Goal: Task Accomplishment & Management: Complete application form

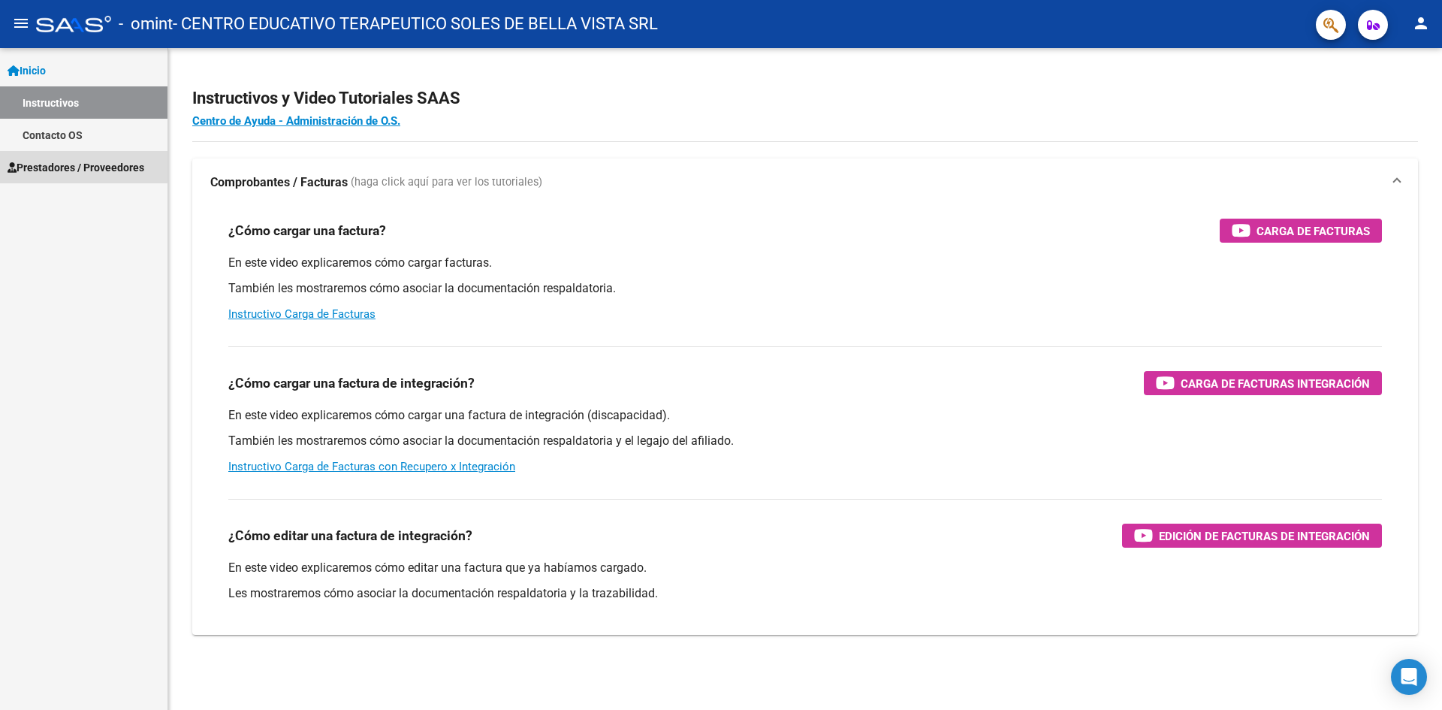
click at [69, 166] on span "Prestadores / Proveedores" at bounding box center [76, 167] width 137 height 17
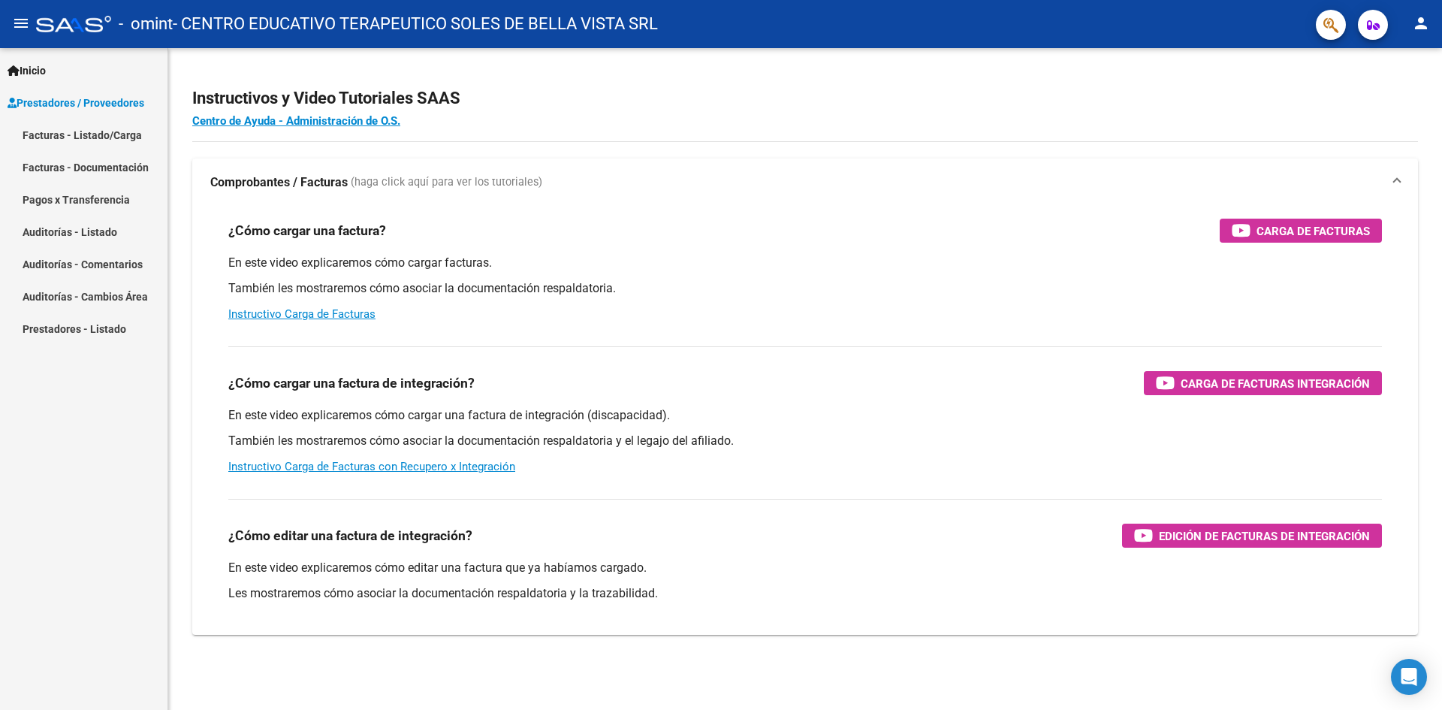
click at [86, 140] on link "Facturas - Listado/Carga" at bounding box center [83, 135] width 167 height 32
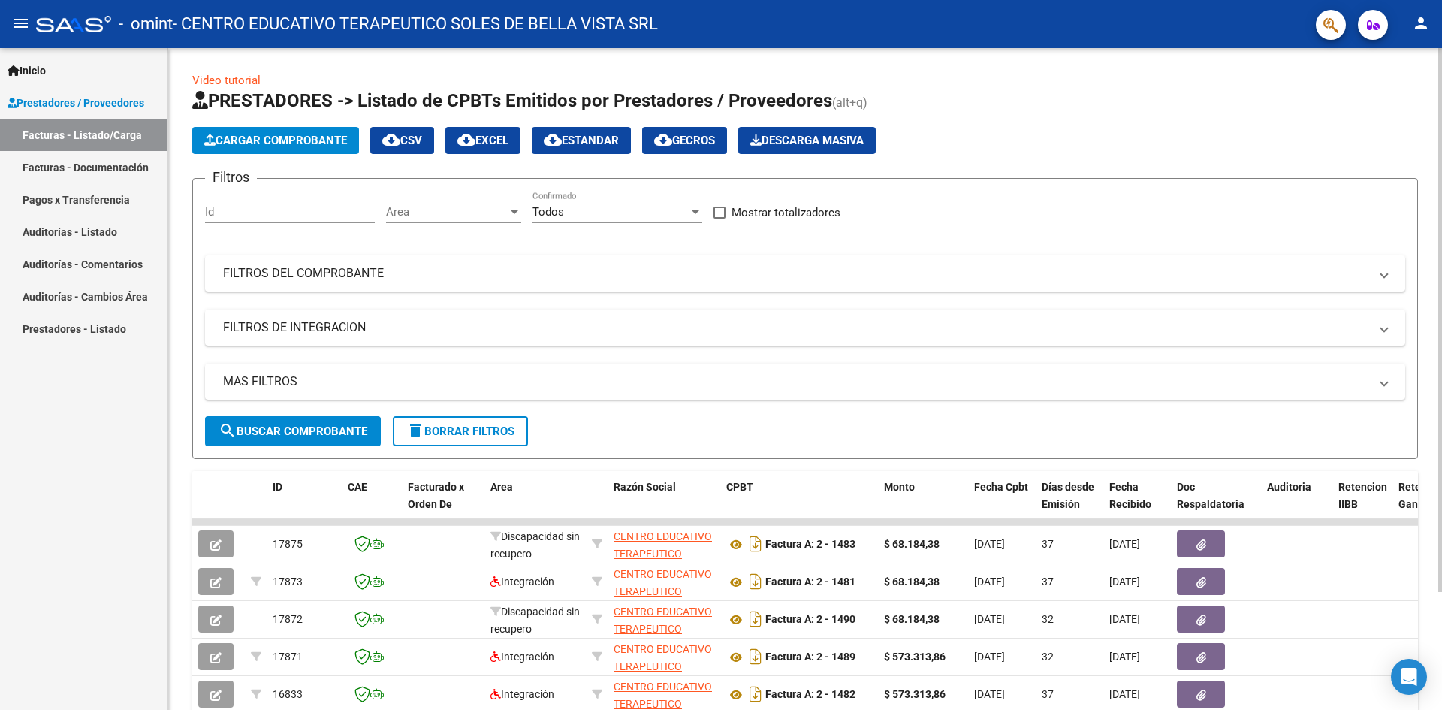
click at [276, 144] on span "Cargar Comprobante" at bounding box center [275, 141] width 143 height 14
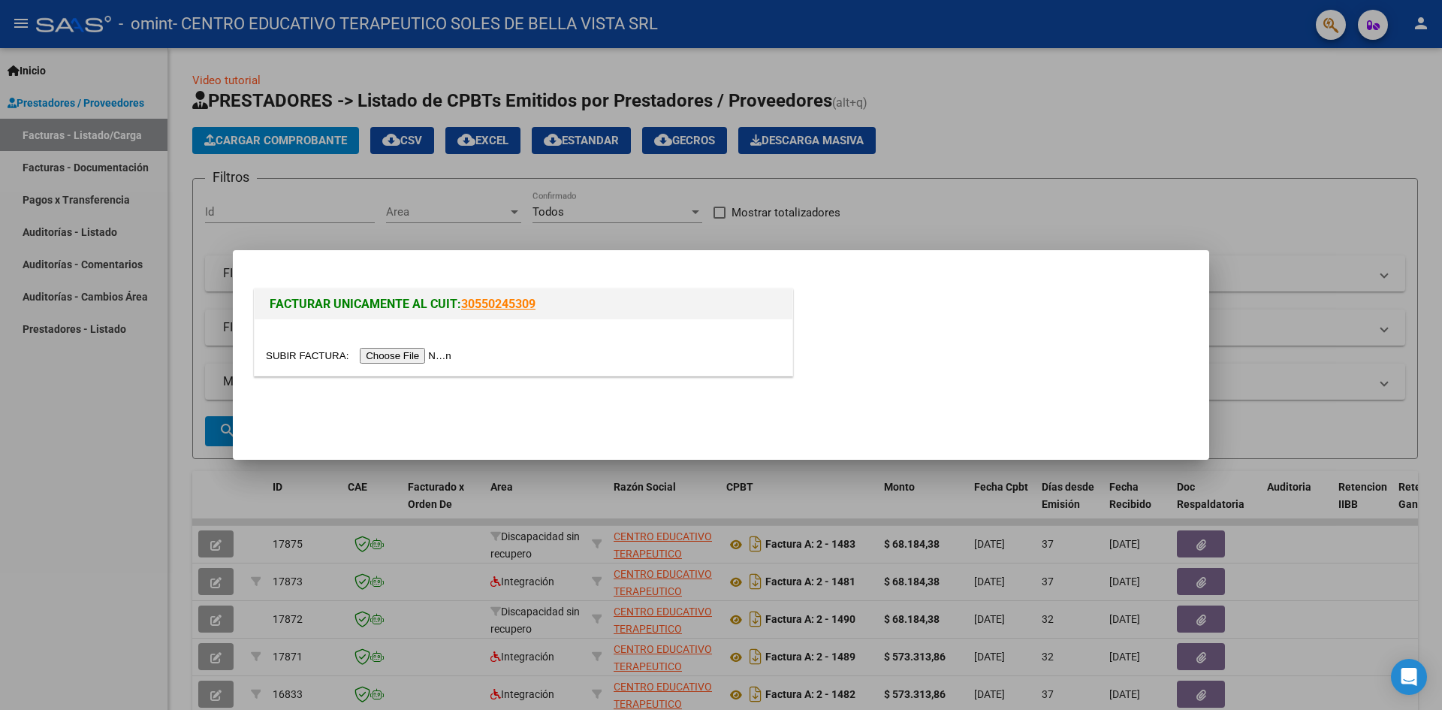
click at [421, 351] on input "file" at bounding box center [361, 356] width 190 height 16
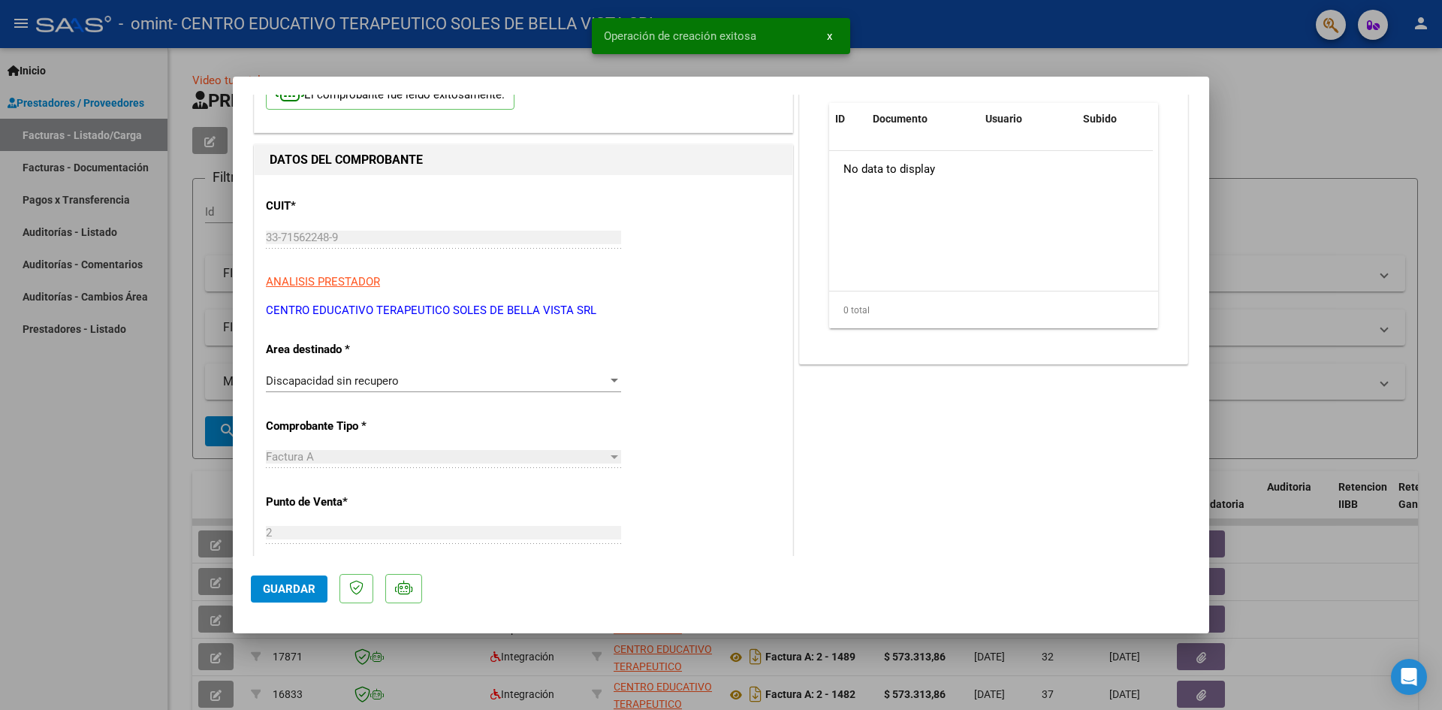
scroll to position [150, 0]
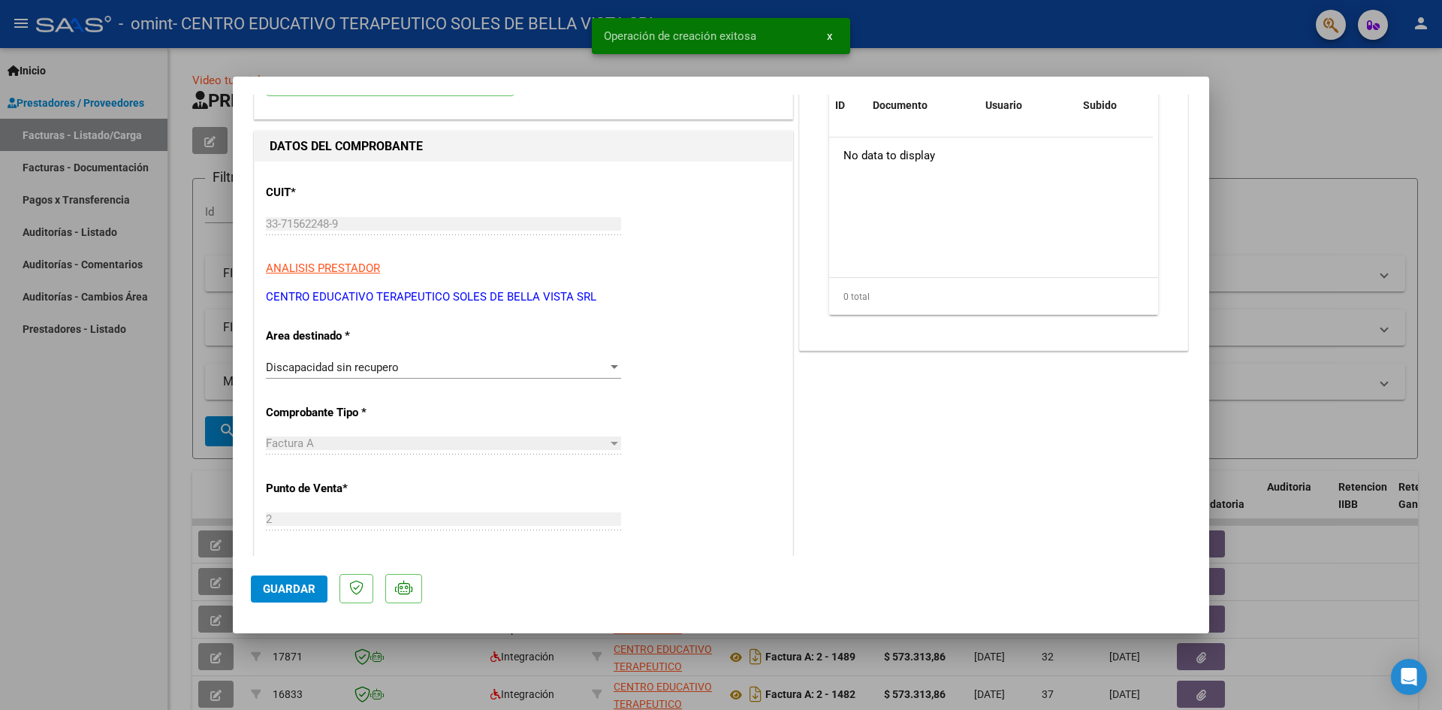
click at [388, 359] on div "Discapacidad sin recupero Seleccionar Area" at bounding box center [443, 367] width 355 height 23
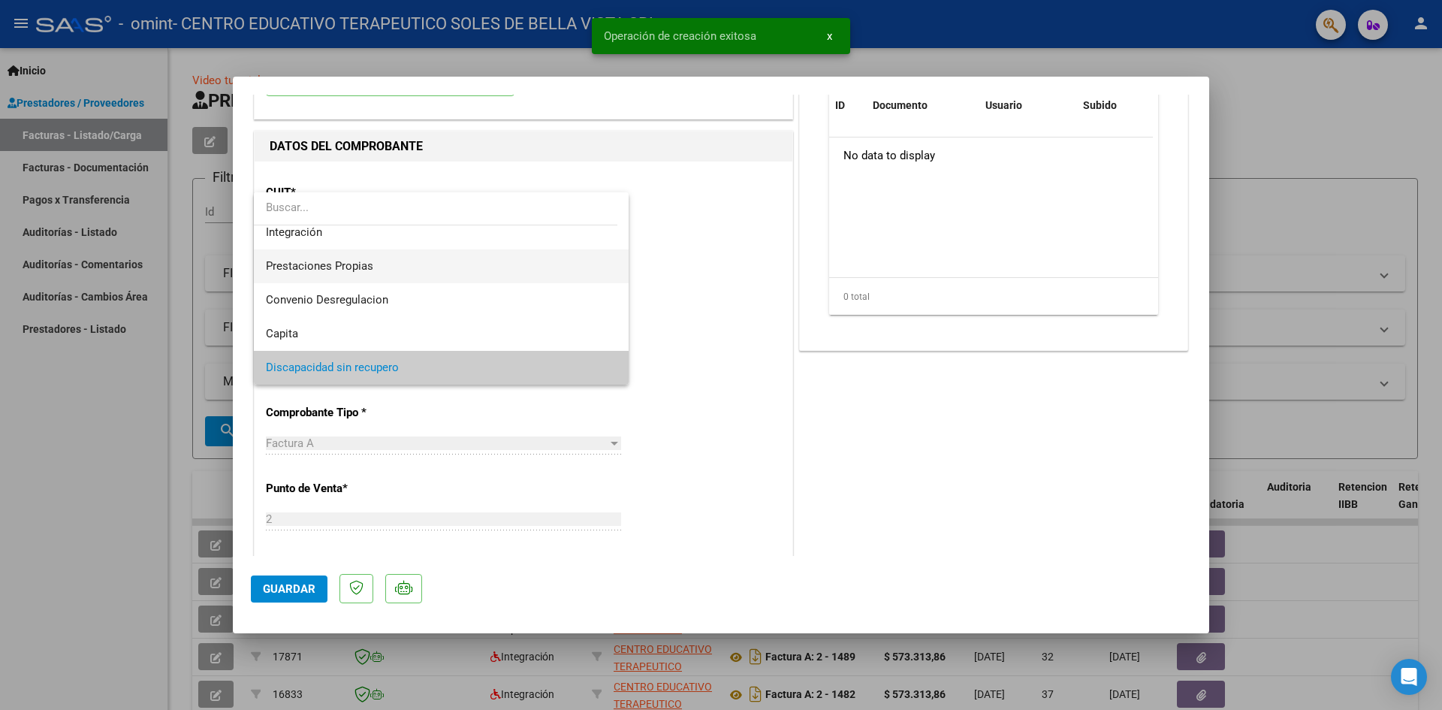
scroll to position [0, 0]
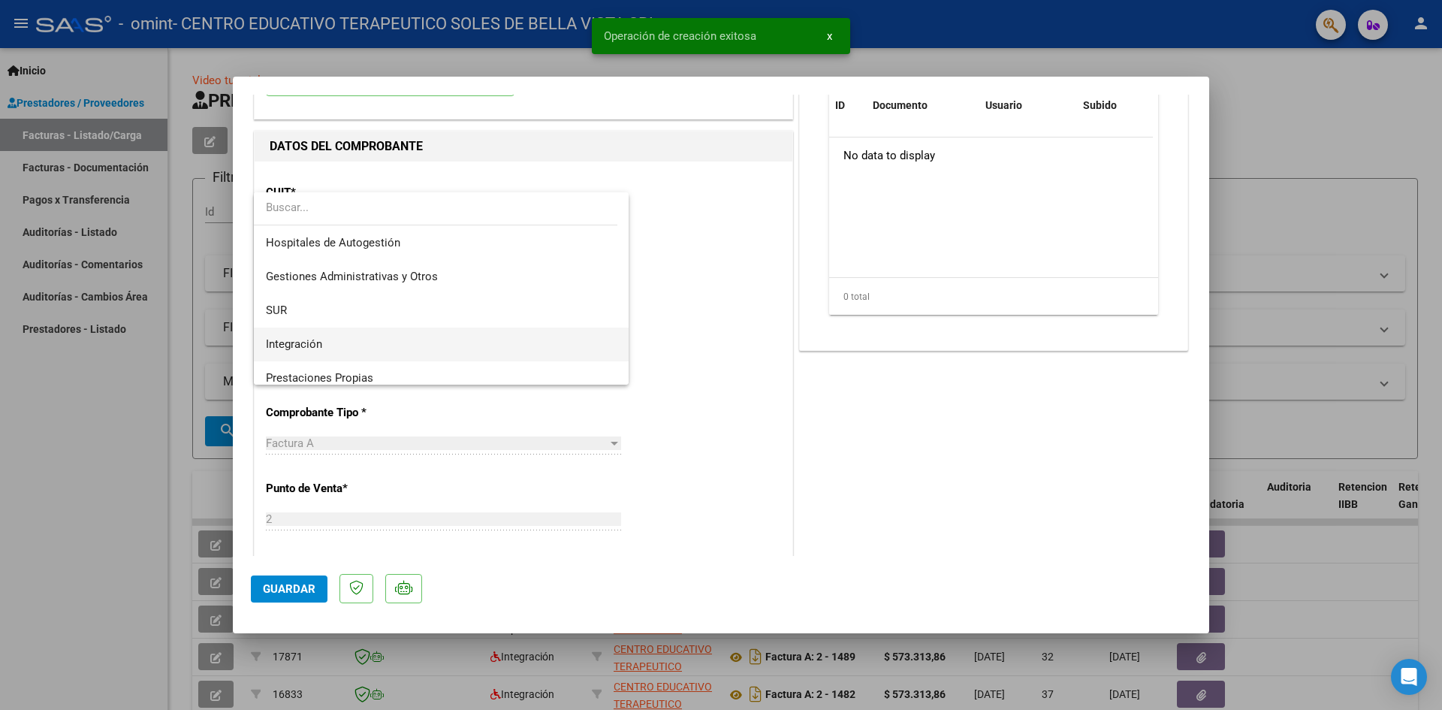
click at [329, 343] on span "Integración" at bounding box center [441, 344] width 351 height 34
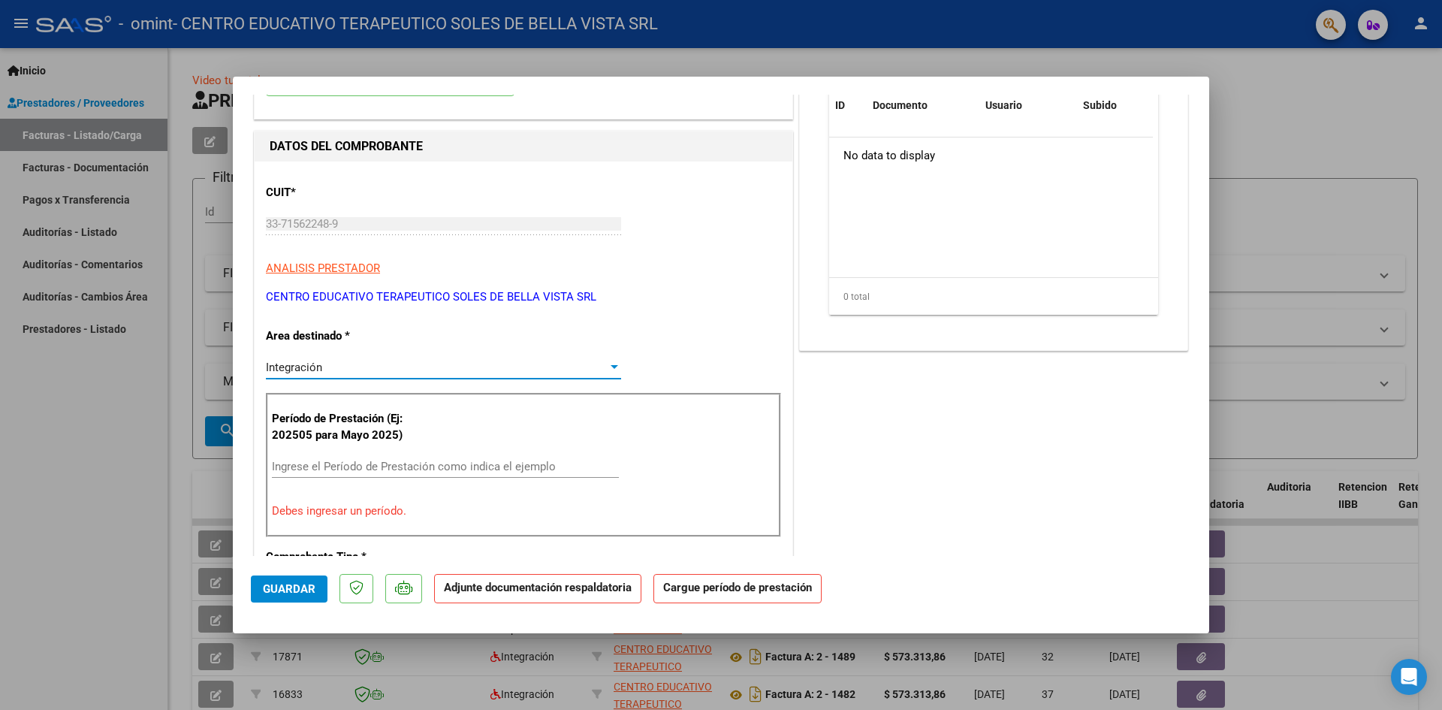
click at [395, 463] on input "Ingrese el Período de Prestación como indica el ejemplo" at bounding box center [445, 467] width 347 height 14
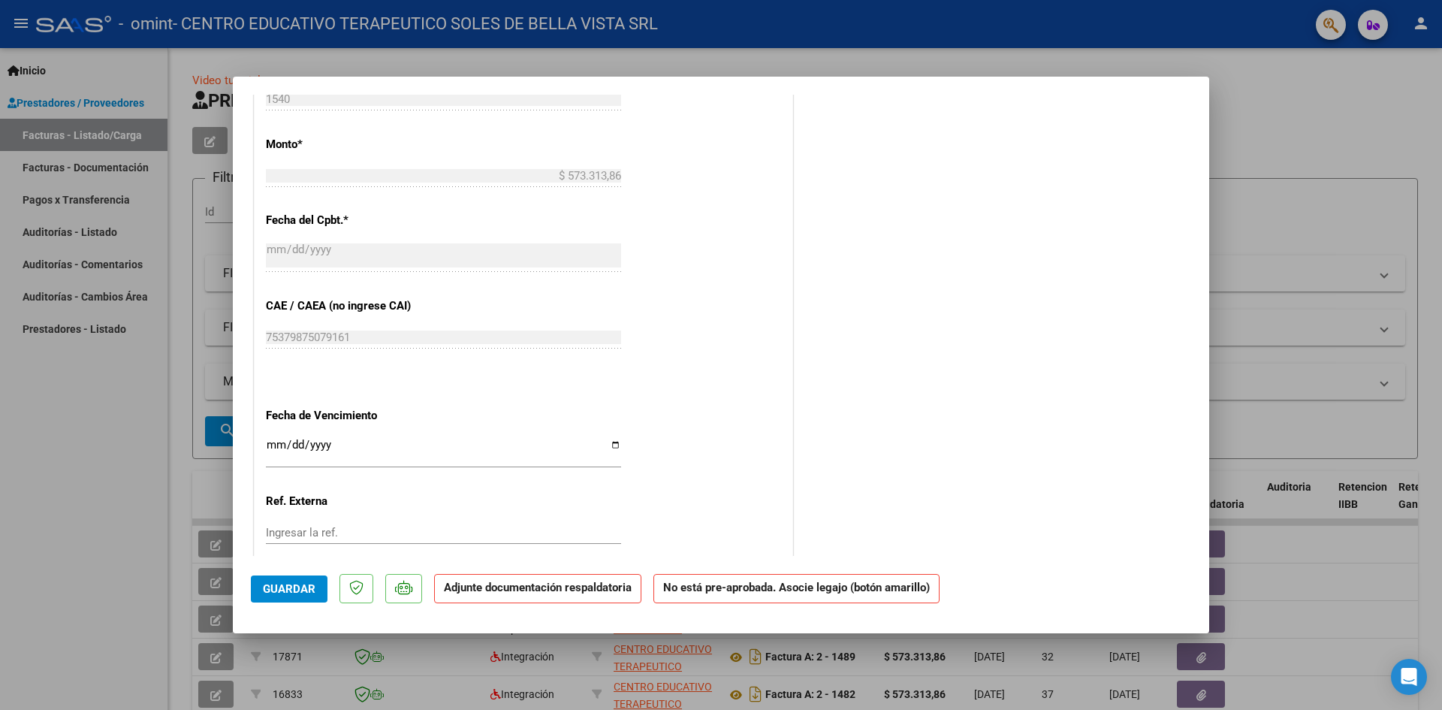
scroll to position [844, 0]
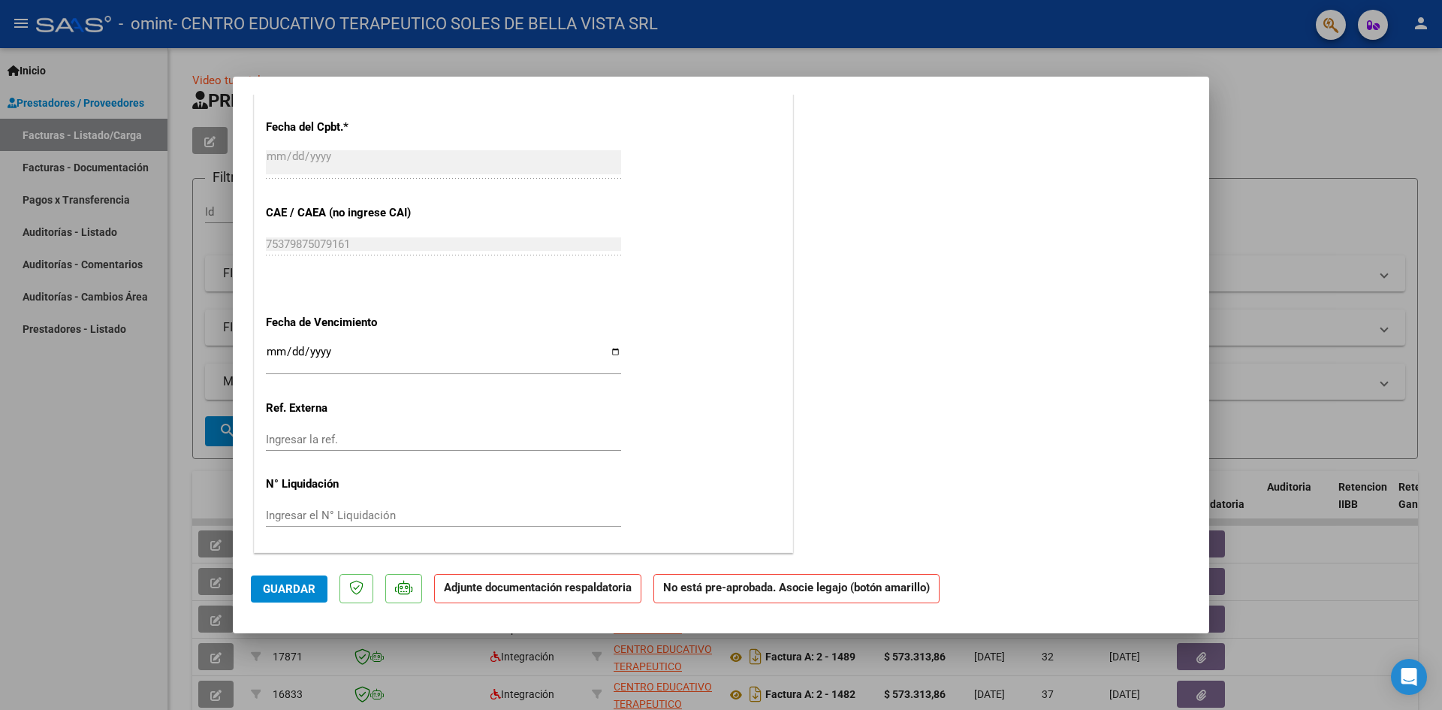
type input "202508"
click at [273, 349] on input "Ingresar la fecha" at bounding box center [443, 357] width 355 height 24
type input "[DATE]"
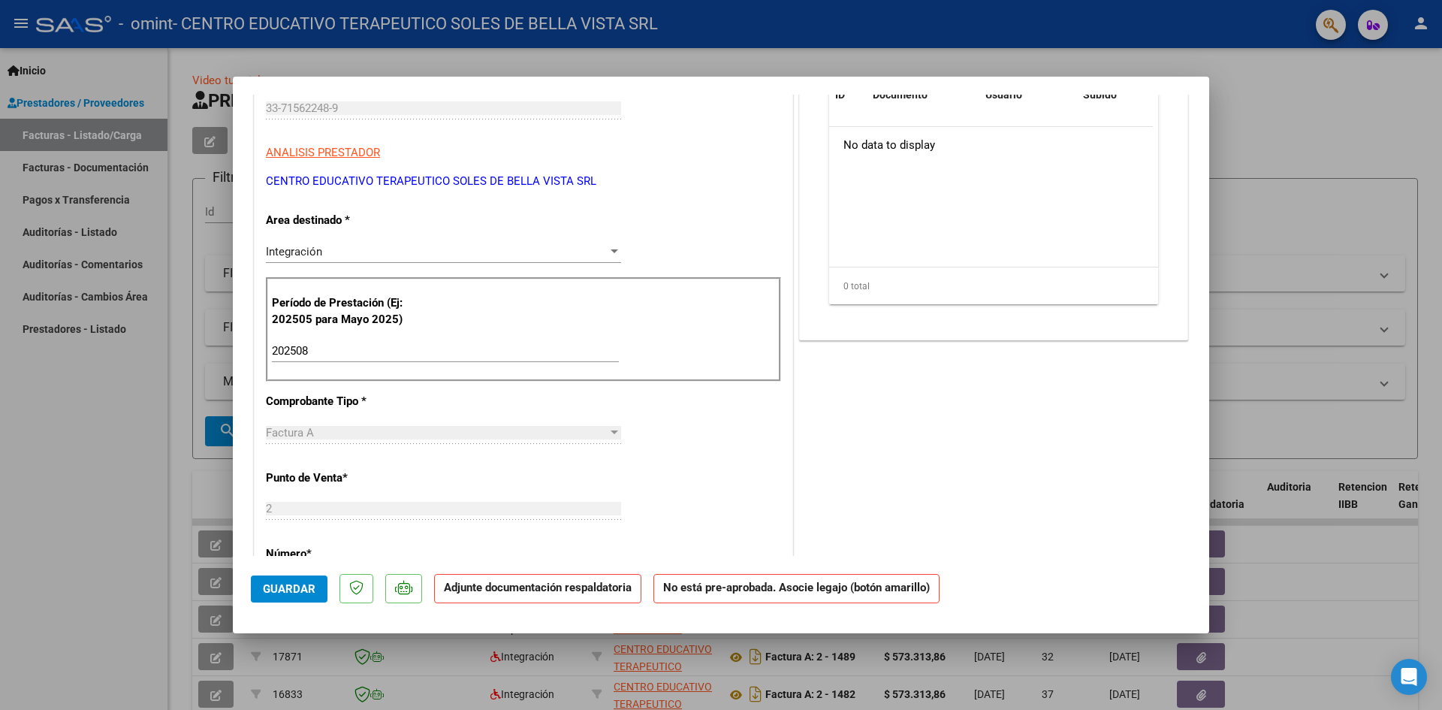
scroll to position [243, 0]
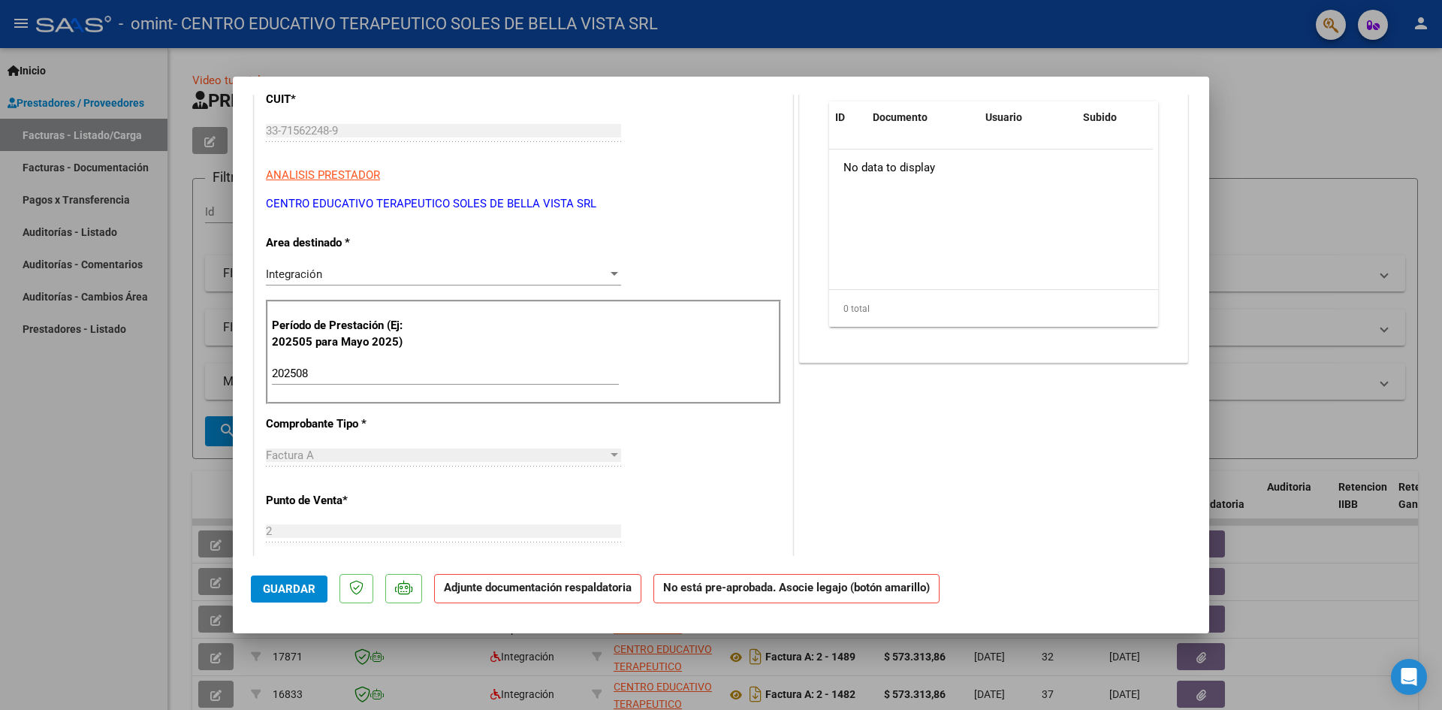
click at [304, 582] on span "Guardar" at bounding box center [289, 589] width 53 height 14
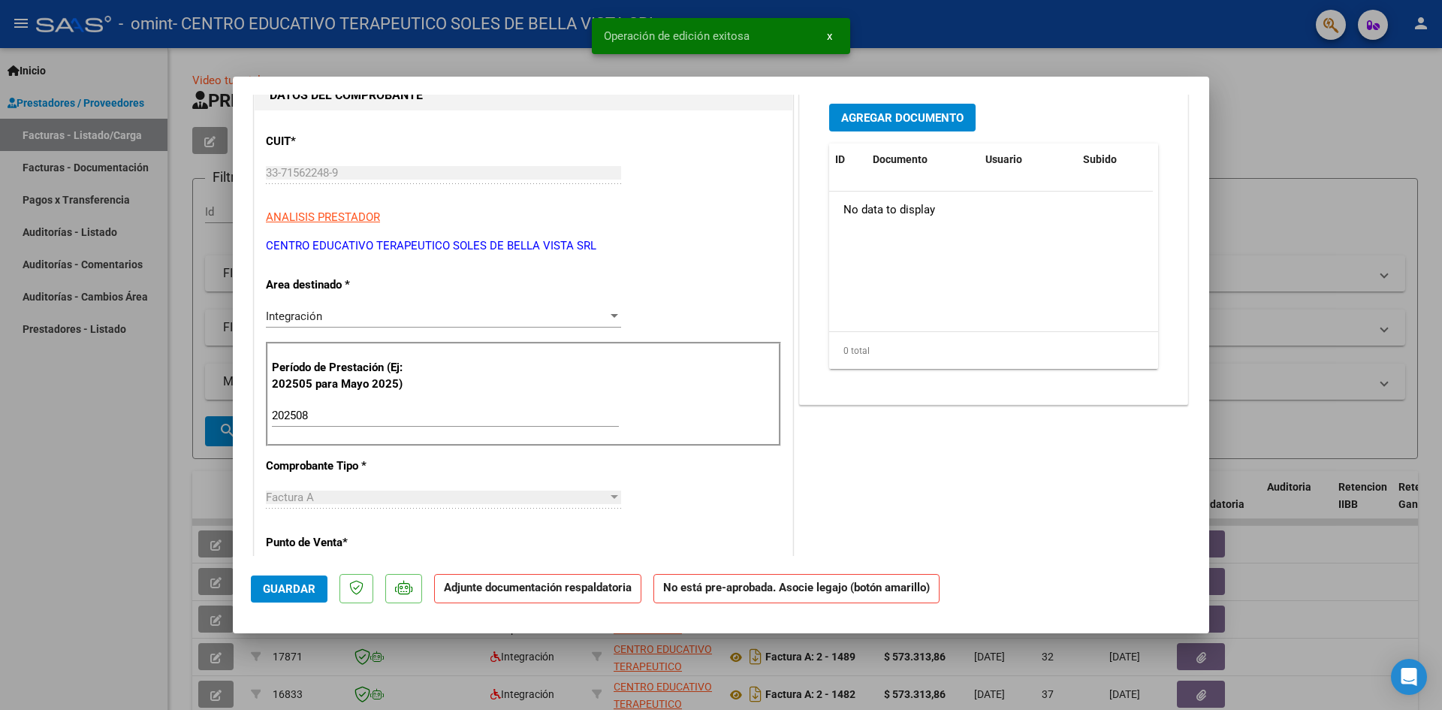
scroll to position [0, 0]
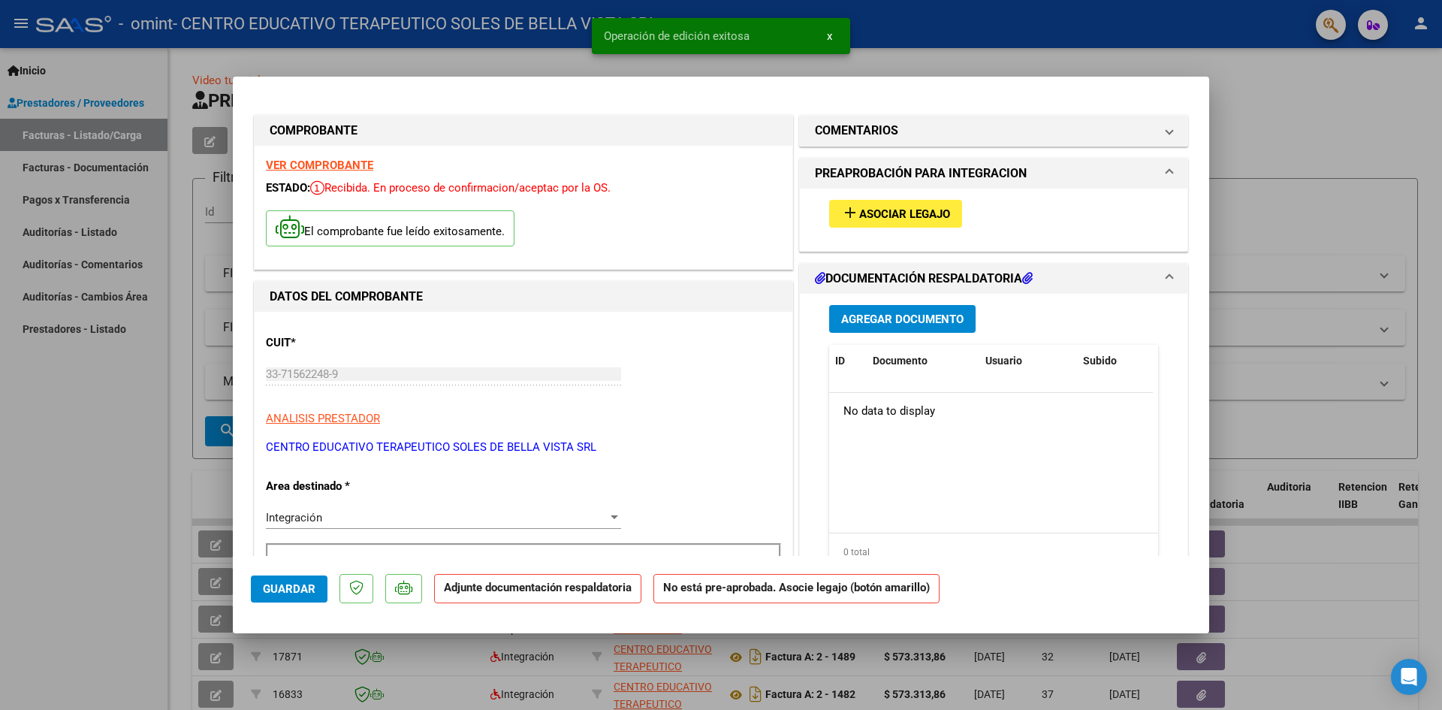
click at [928, 213] on span "Asociar Legajo" at bounding box center [904, 214] width 91 height 14
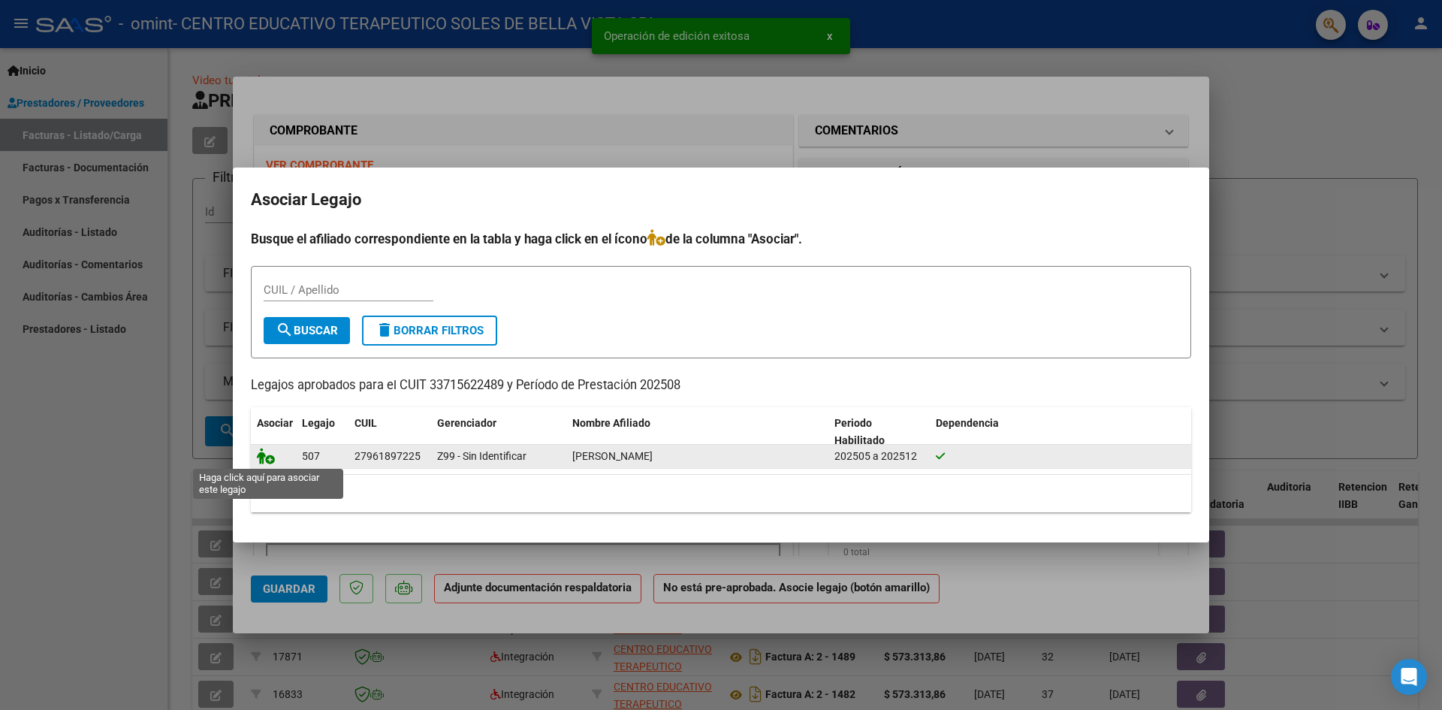
click at [267, 449] on icon at bounding box center [266, 456] width 18 height 17
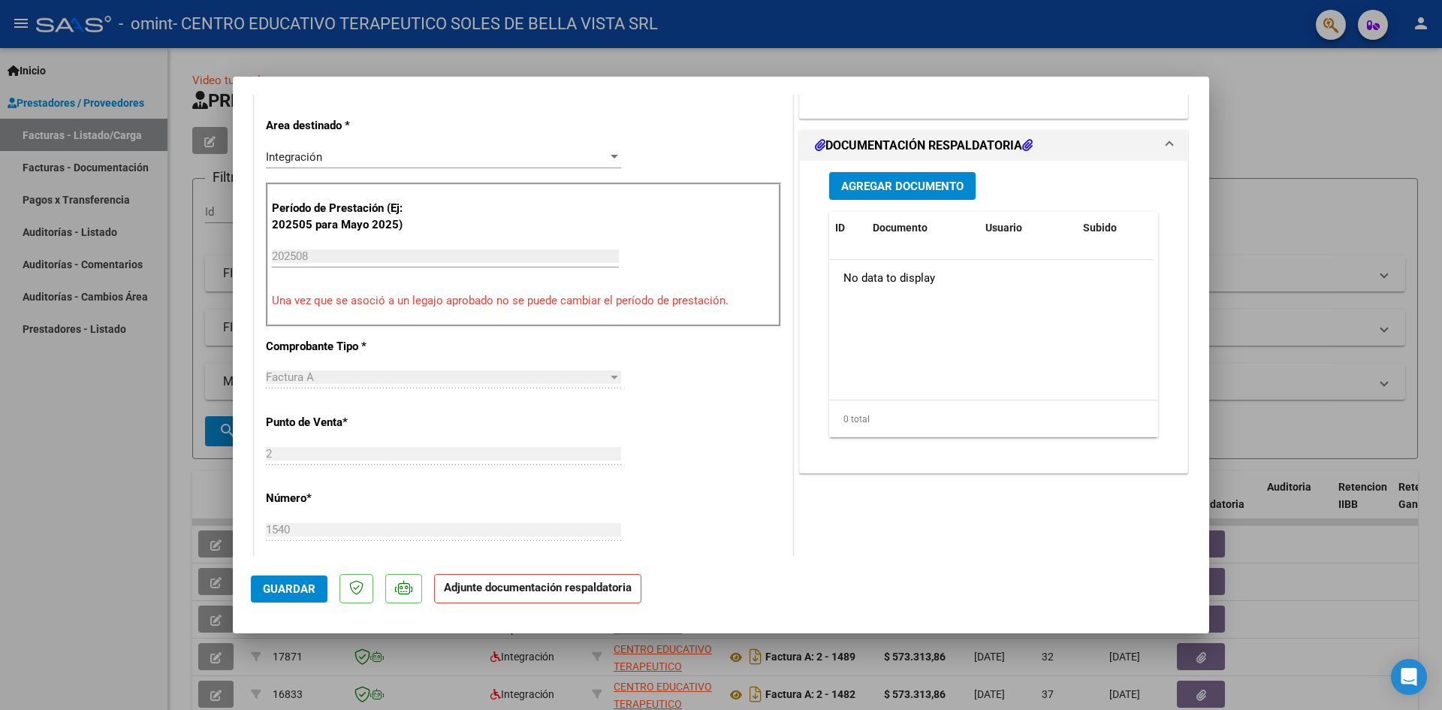
scroll to position [376, 0]
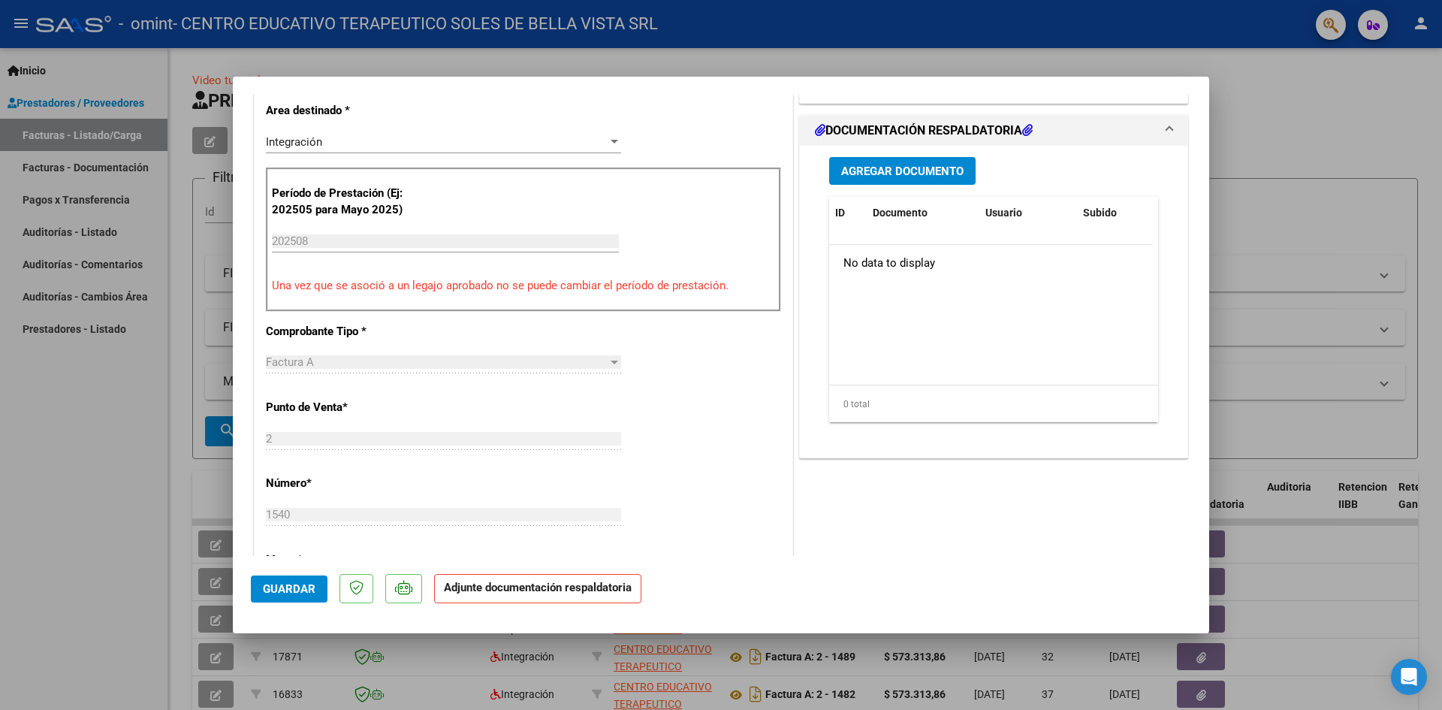
click at [872, 166] on span "Agregar Documento" at bounding box center [902, 171] width 122 height 14
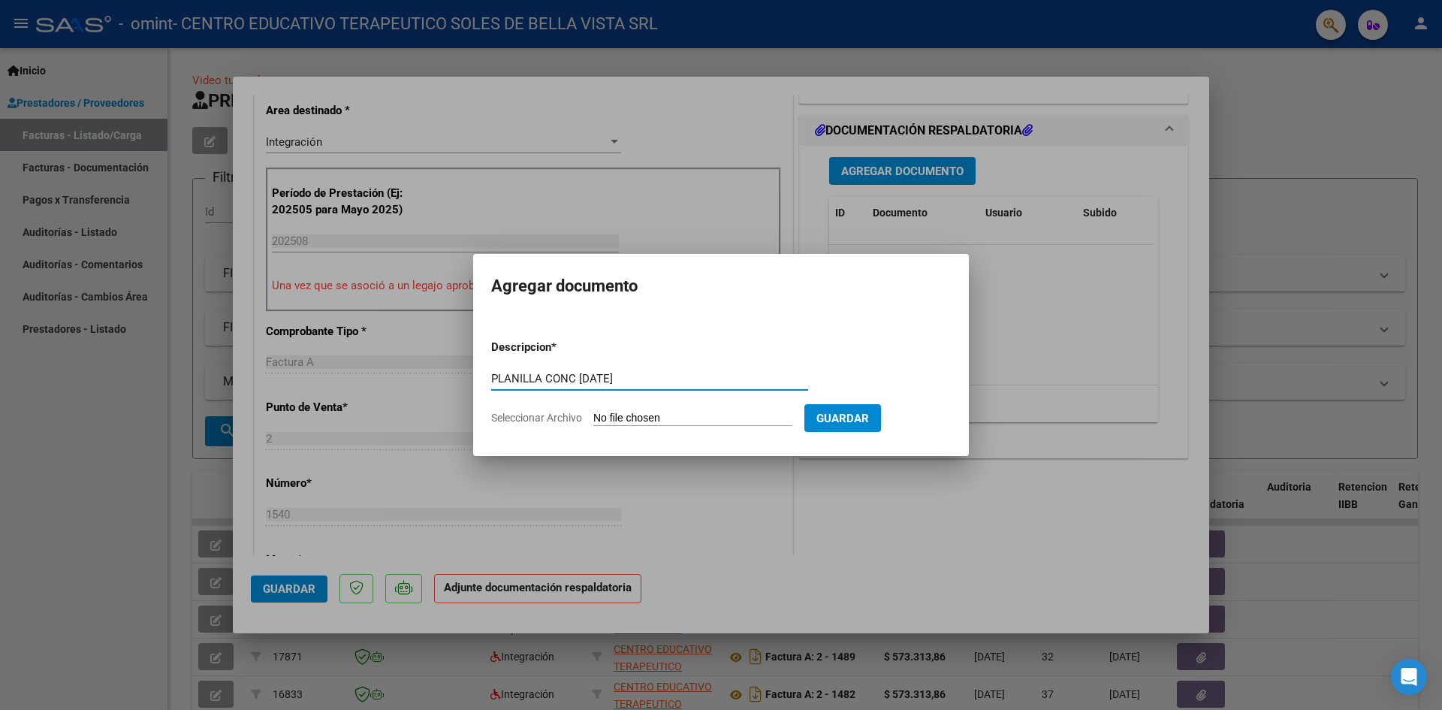
type input "PLANILLA CONC [DATE]"
click at [739, 414] on input "Seleccionar Archivo" at bounding box center [692, 419] width 199 height 14
type input "C:\fakepath\PLANILLA CONC [DATE].pdf"
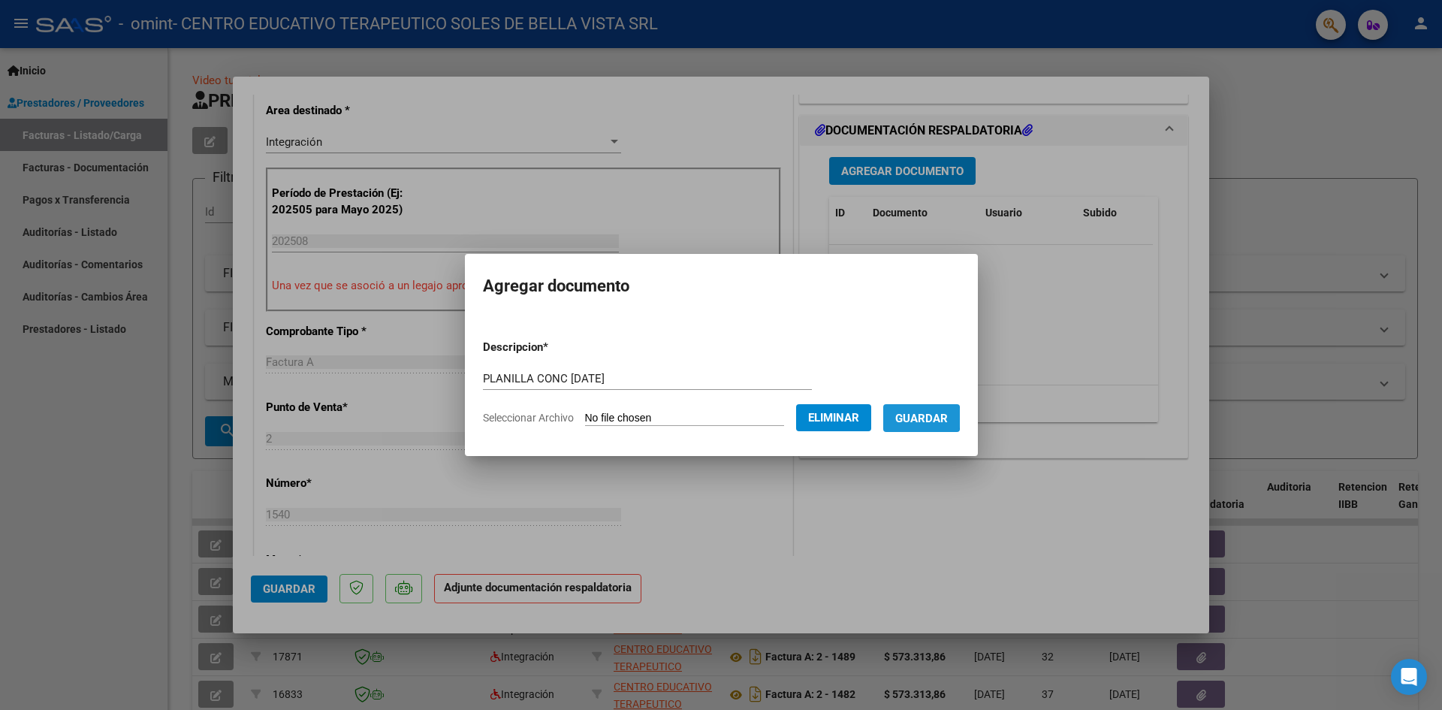
click at [928, 418] on span "Guardar" at bounding box center [921, 419] width 53 height 14
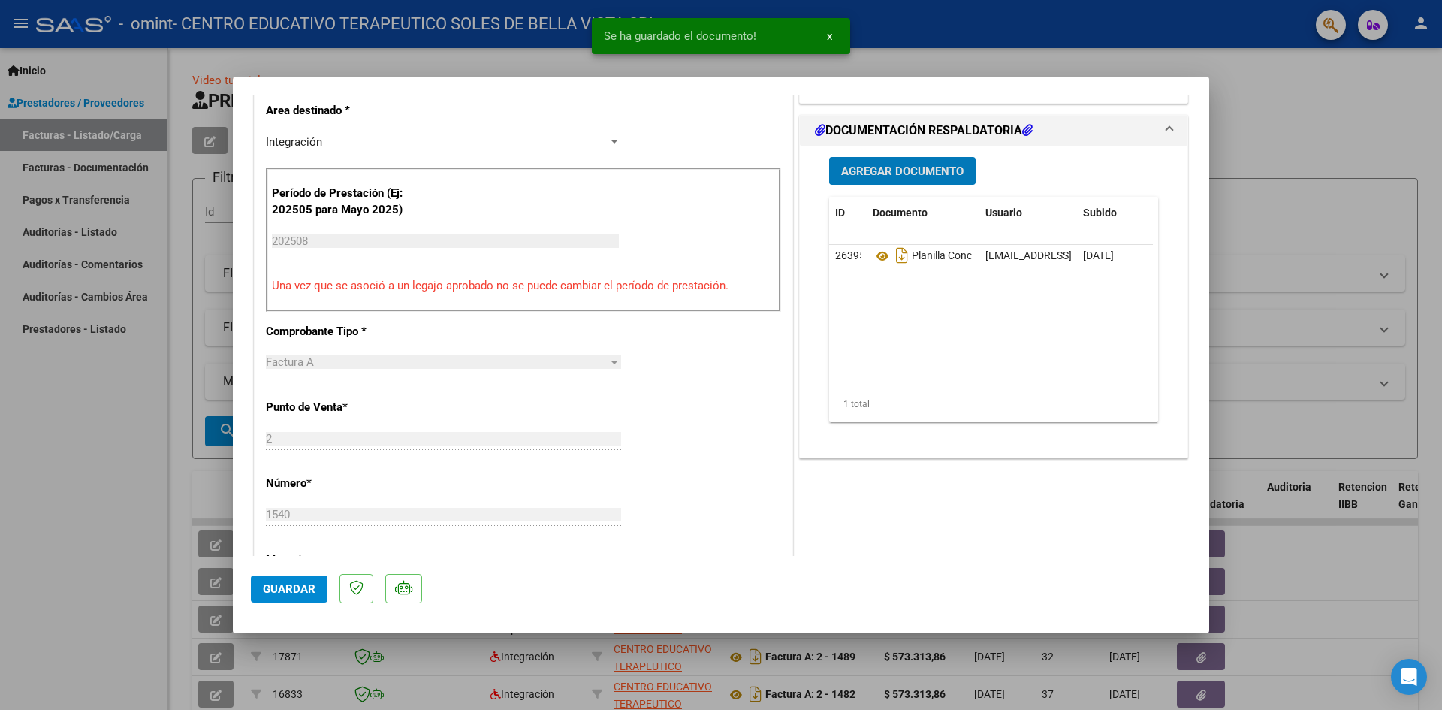
click at [301, 586] on span "Guardar" at bounding box center [289, 589] width 53 height 14
click at [84, 535] on div at bounding box center [721, 355] width 1442 height 710
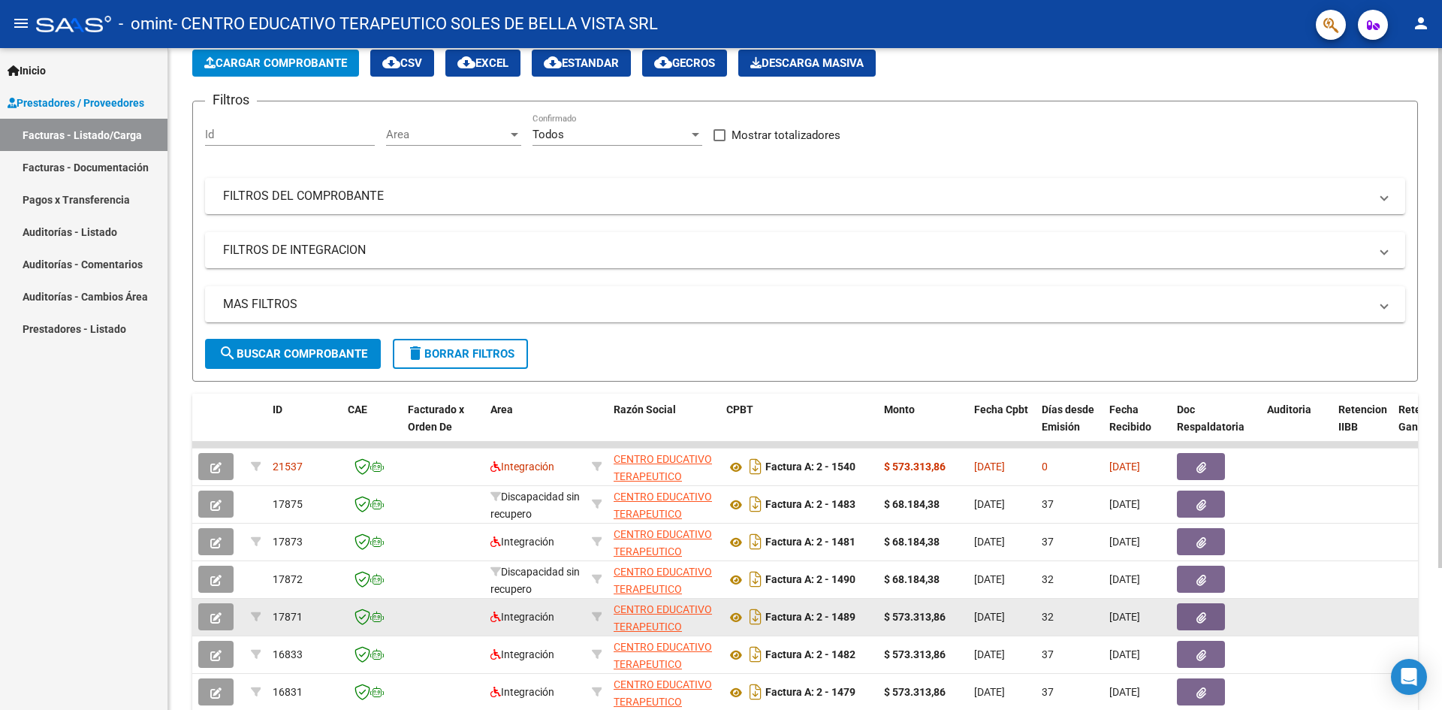
scroll to position [0, 0]
